Goal: Information Seeking & Learning: Learn about a topic

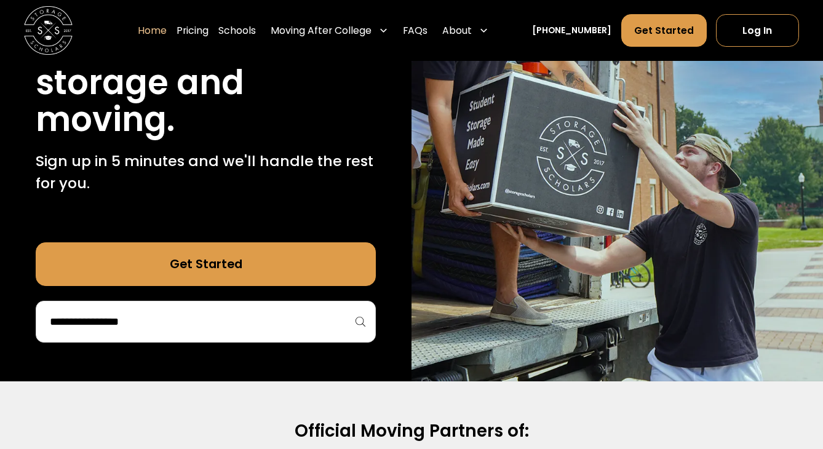
scroll to position [184, 0]
click at [221, 316] on input "search" at bounding box center [206, 321] width 314 height 21
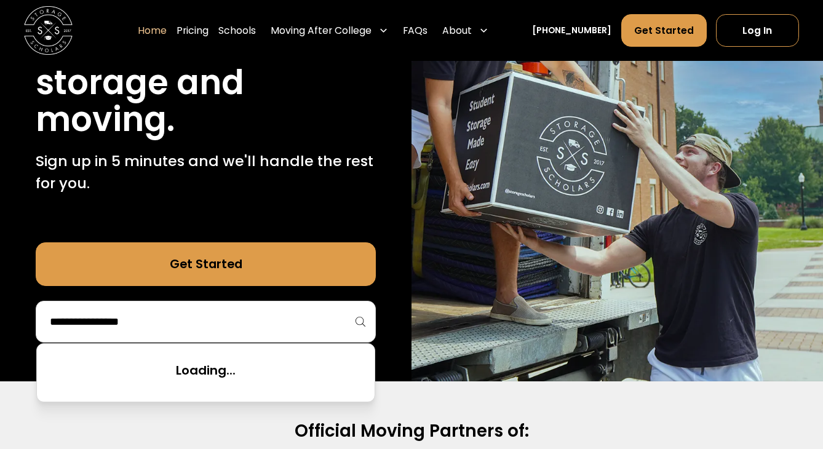
scroll to position [0, 0]
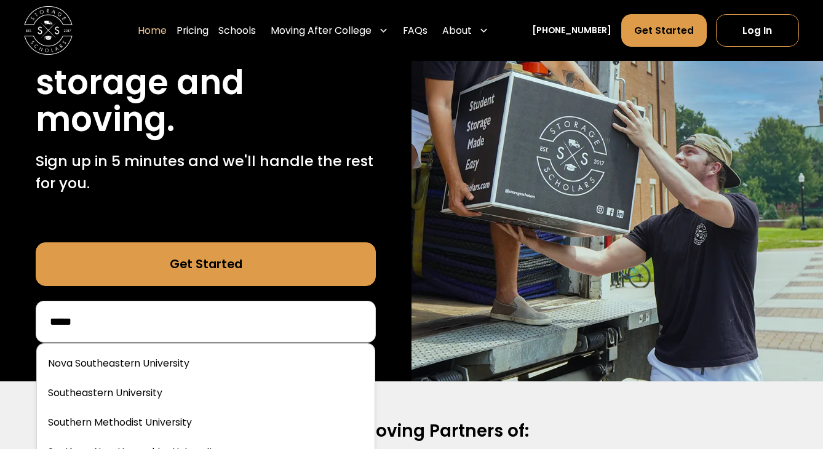
type input "*****"
drag, startPoint x: 221, startPoint y: 316, endPoint x: 164, endPoint y: 422, distance: 121.0
click at [164, 422] on link at bounding box center [206, 422] width 328 height 27
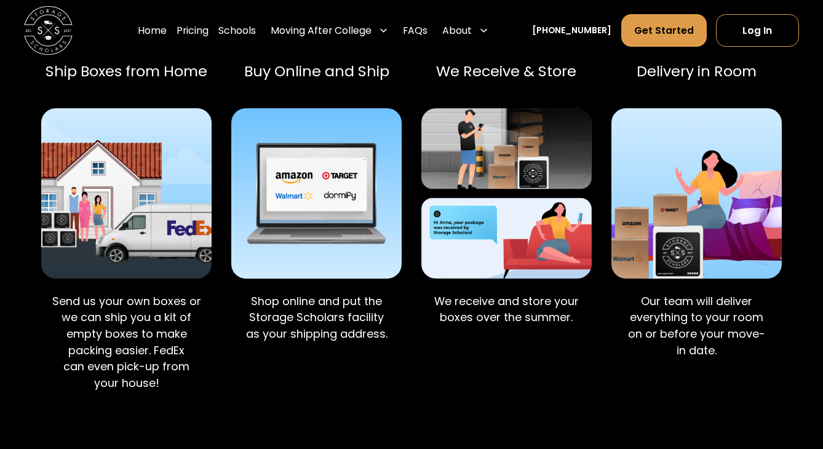
scroll to position [792, 0]
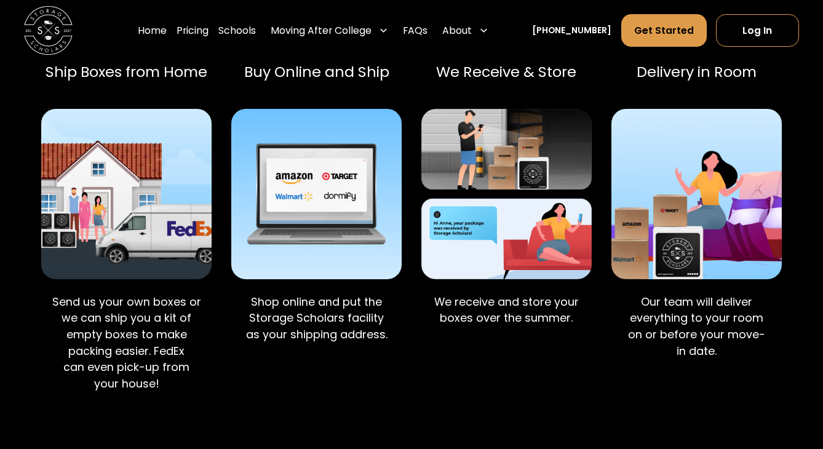
click at [322, 269] on img at bounding box center [316, 194] width 170 height 170
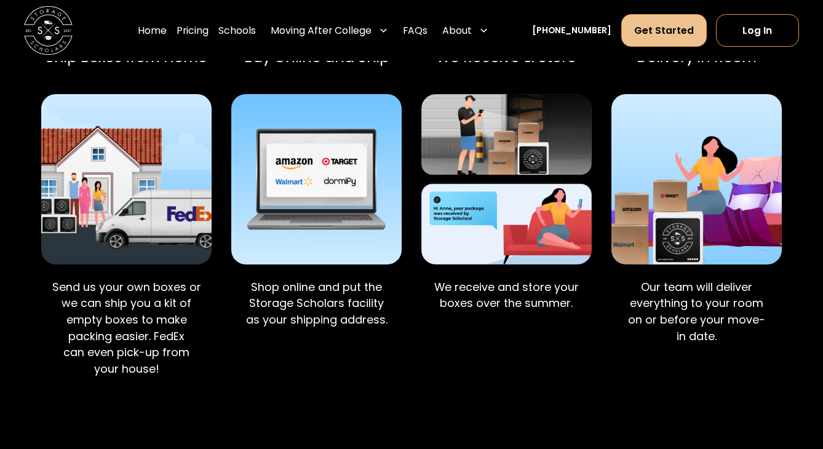
scroll to position [808, 0]
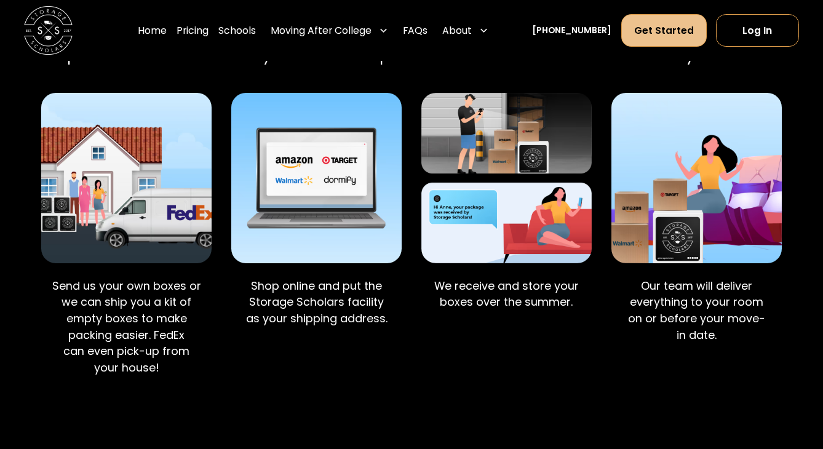
click at [661, 39] on link "Get Started" at bounding box center [663, 30] width 85 height 33
click at [208, 32] on link "Pricing" at bounding box center [192, 31] width 32 height 34
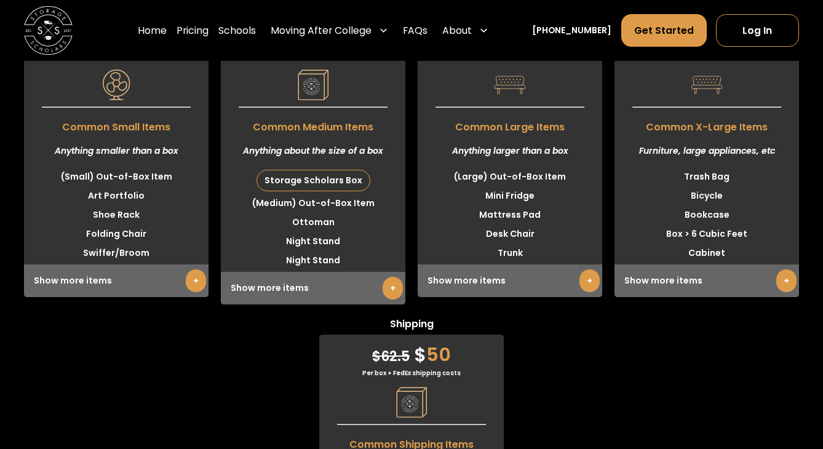
scroll to position [3035, 0]
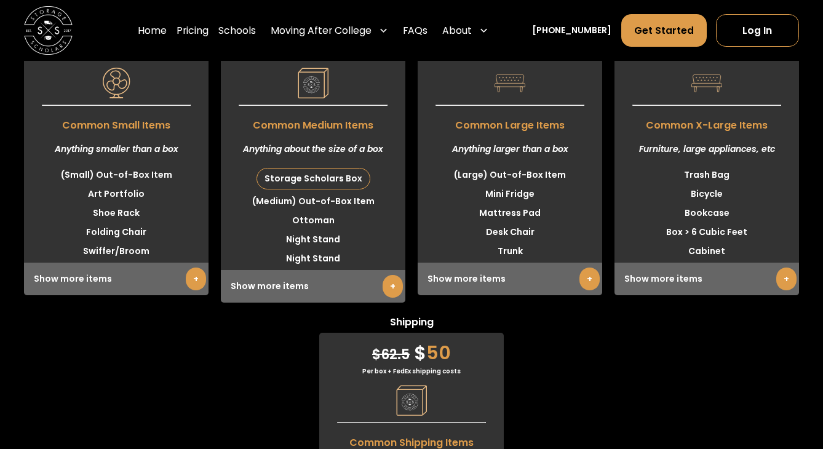
click at [587, 290] on link "+" at bounding box center [589, 278] width 20 height 23
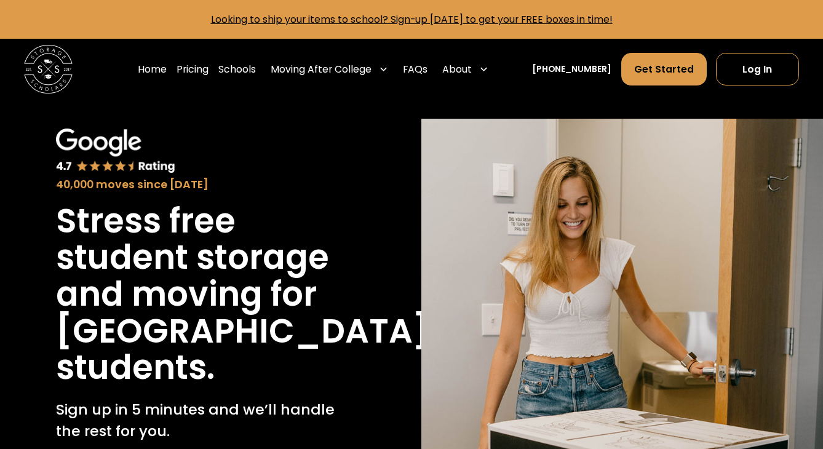
scroll to position [0, 0]
click at [417, 20] on link "Looking to ship your items to school? Sign-up [DATE] to get your FREE boxes in …" at bounding box center [411, 19] width 401 height 14
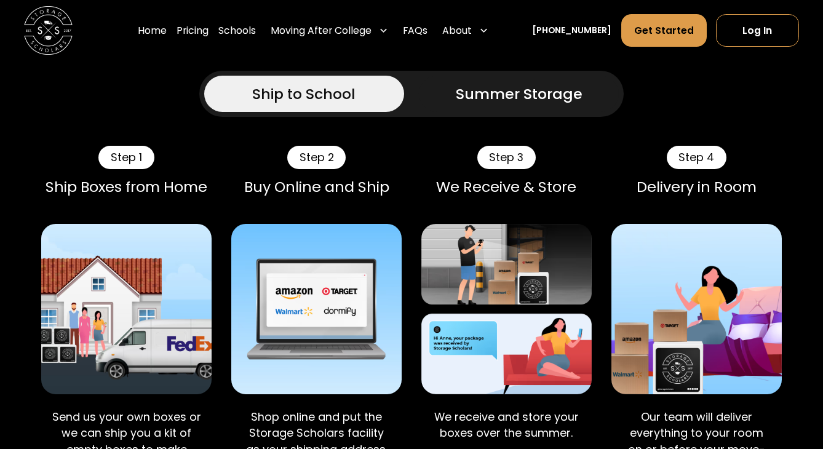
scroll to position [683, 0]
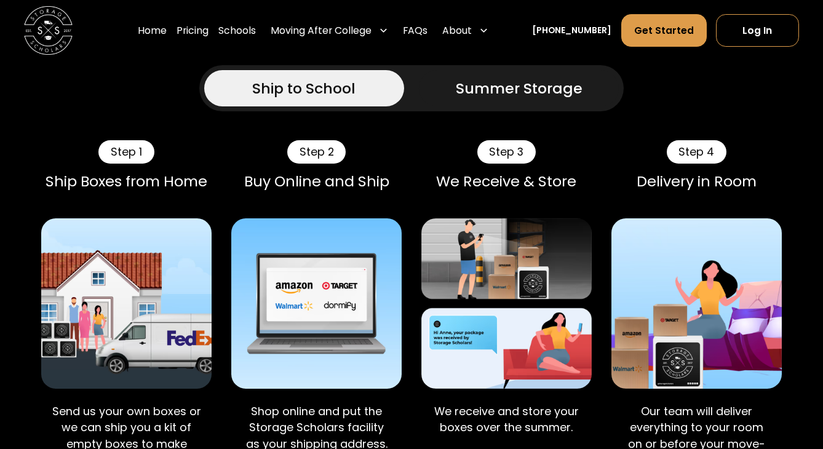
click at [503, 106] on link "Summer Storage" at bounding box center [519, 88] width 200 height 36
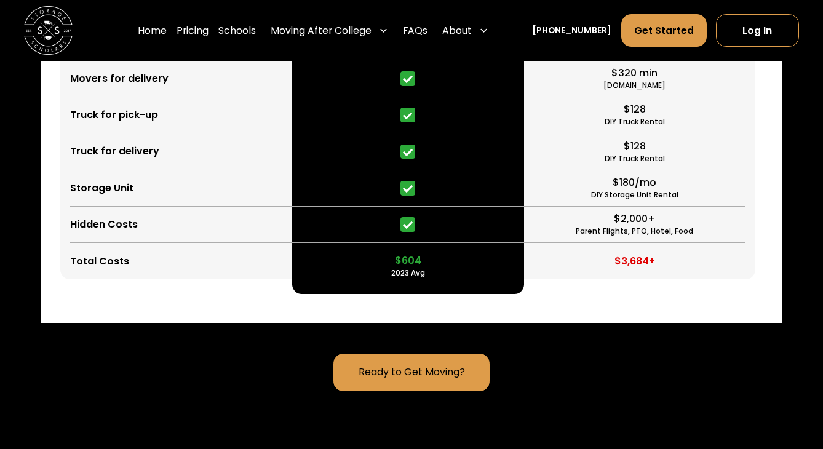
scroll to position [2951, 0]
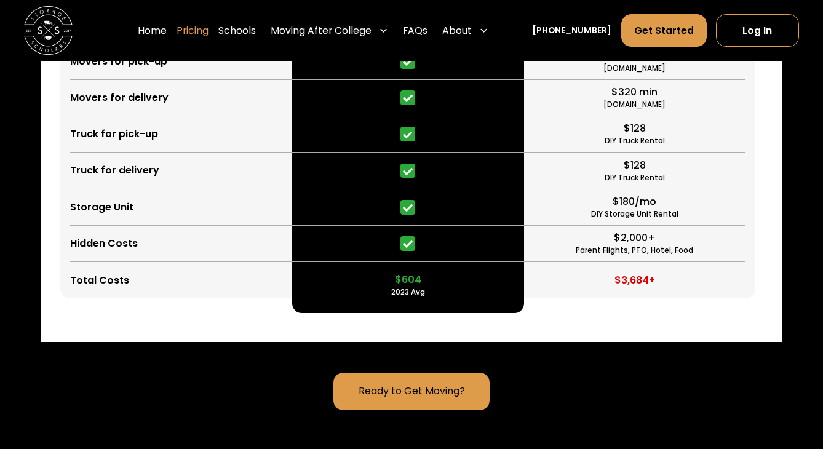
click at [208, 31] on link "Pricing" at bounding box center [192, 31] width 32 height 34
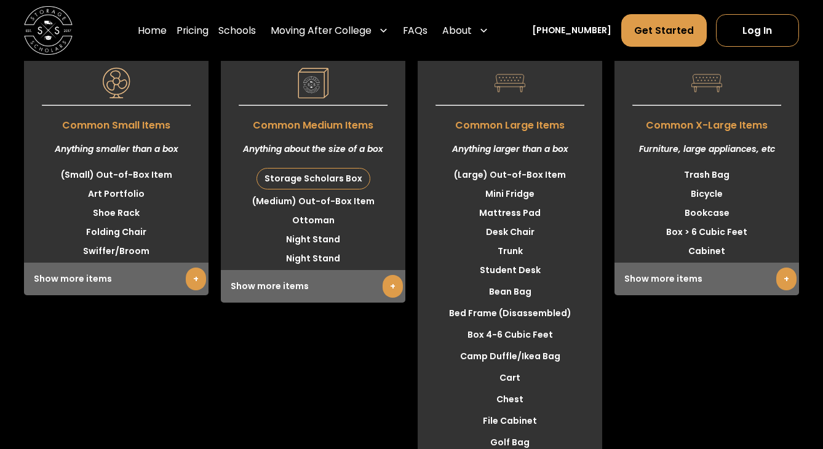
scroll to position [3579, 0]
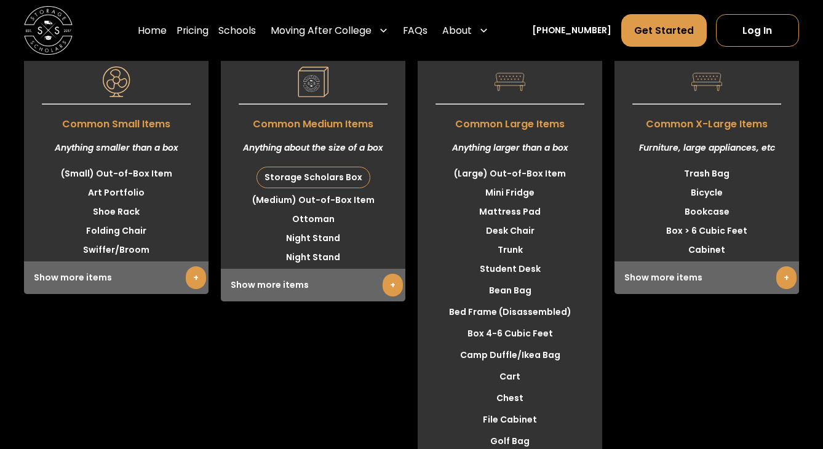
click at [387, 296] on link "+" at bounding box center [392, 285] width 20 height 23
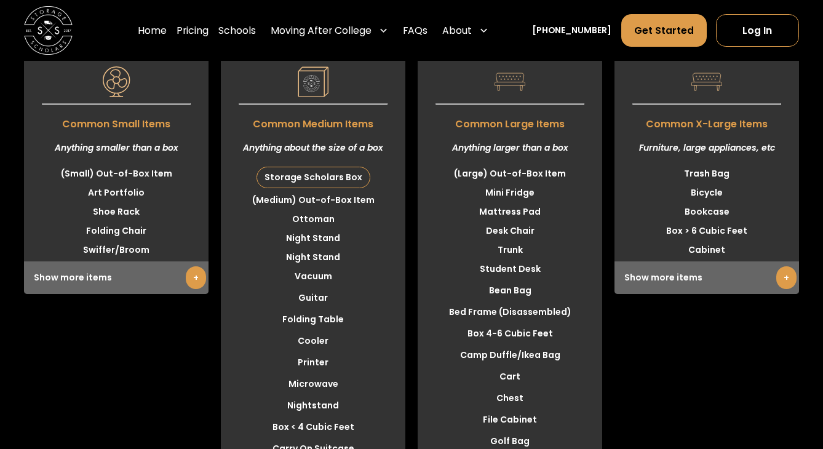
scroll to position [3581, 0]
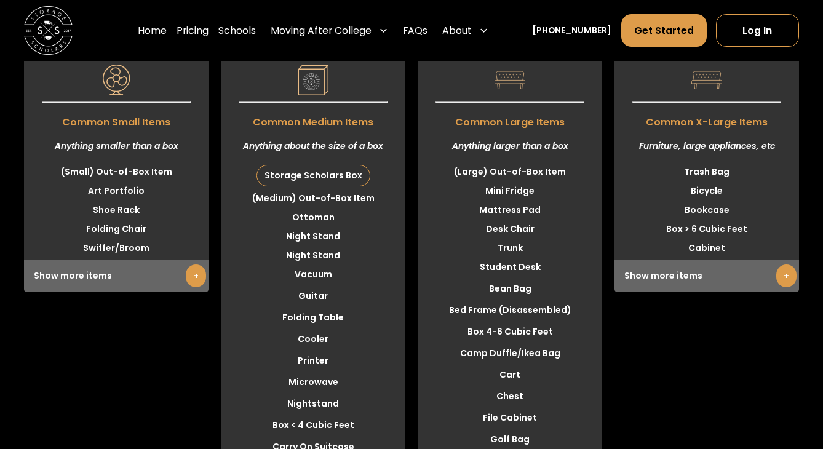
click at [779, 287] on link "+" at bounding box center [786, 275] width 20 height 23
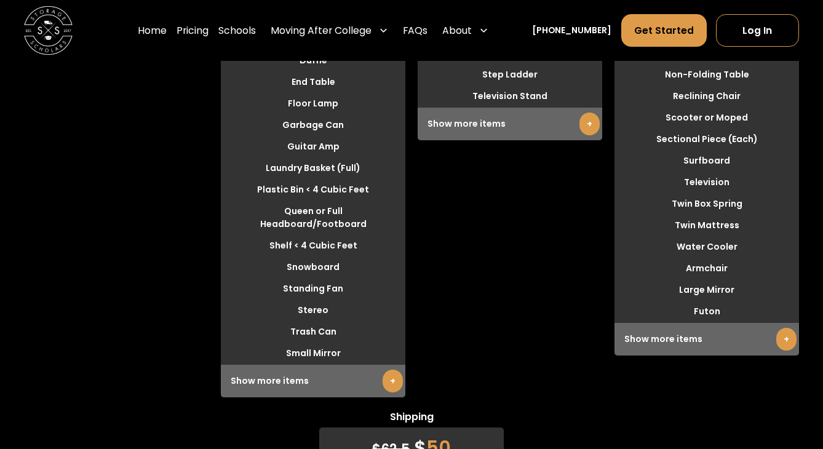
scroll to position [4007, 0]
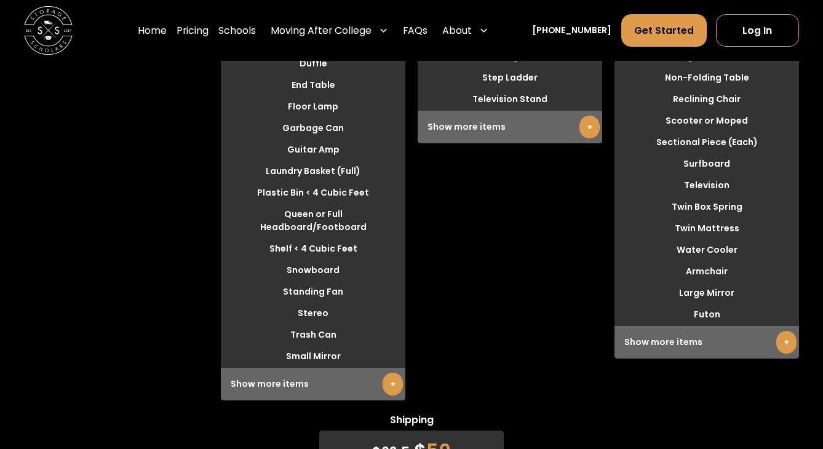
click at [583, 138] on link "+" at bounding box center [589, 127] width 20 height 23
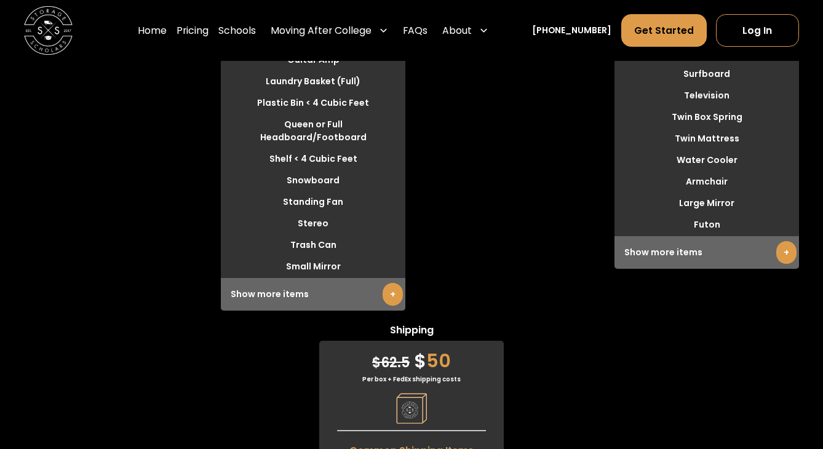
scroll to position [4107, 0]
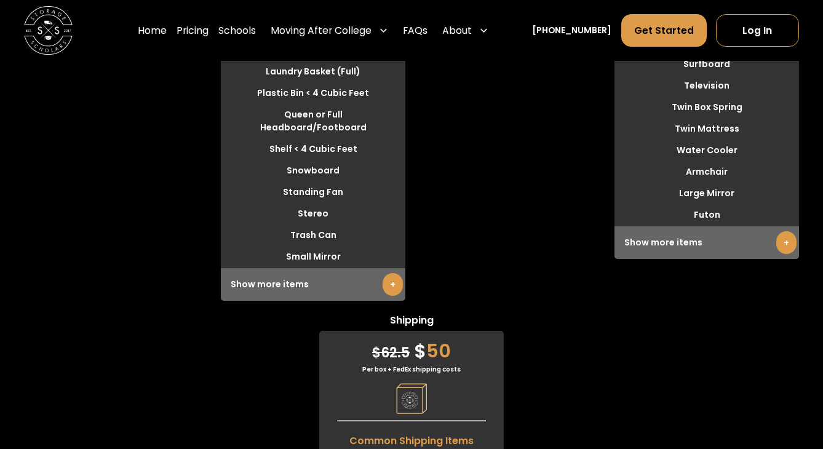
click at [388, 296] on link "+" at bounding box center [392, 284] width 20 height 23
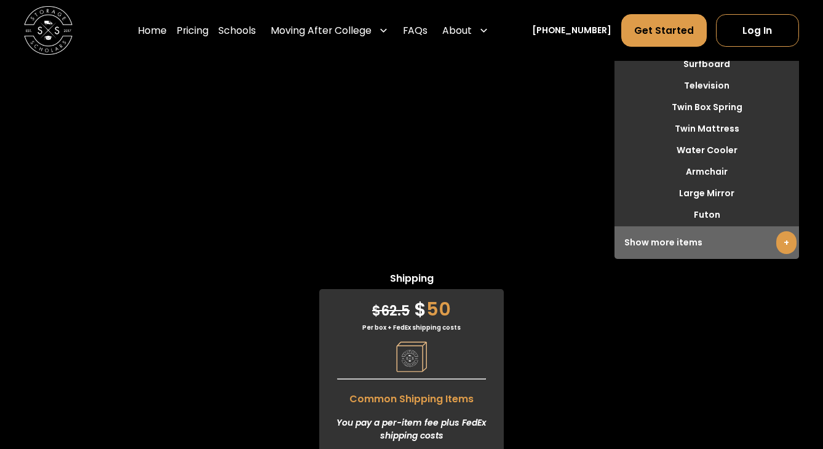
click at [776, 254] on link "+" at bounding box center [786, 242] width 20 height 23
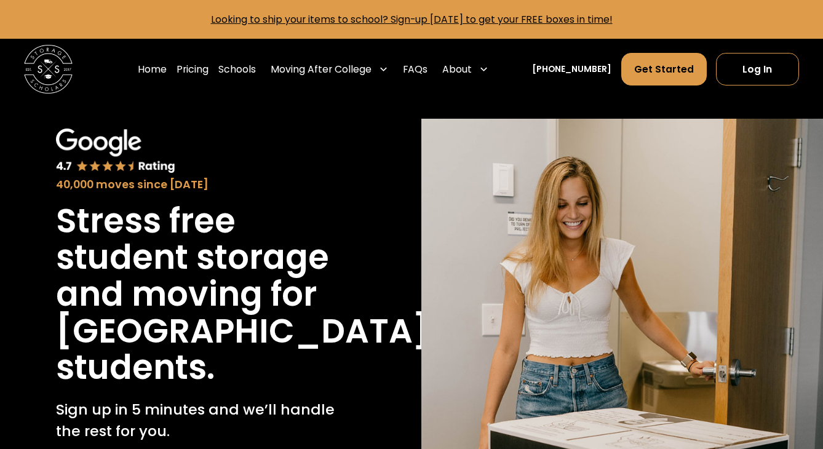
scroll to position [0, 0]
